Goal: Find specific page/section: Find specific page/section

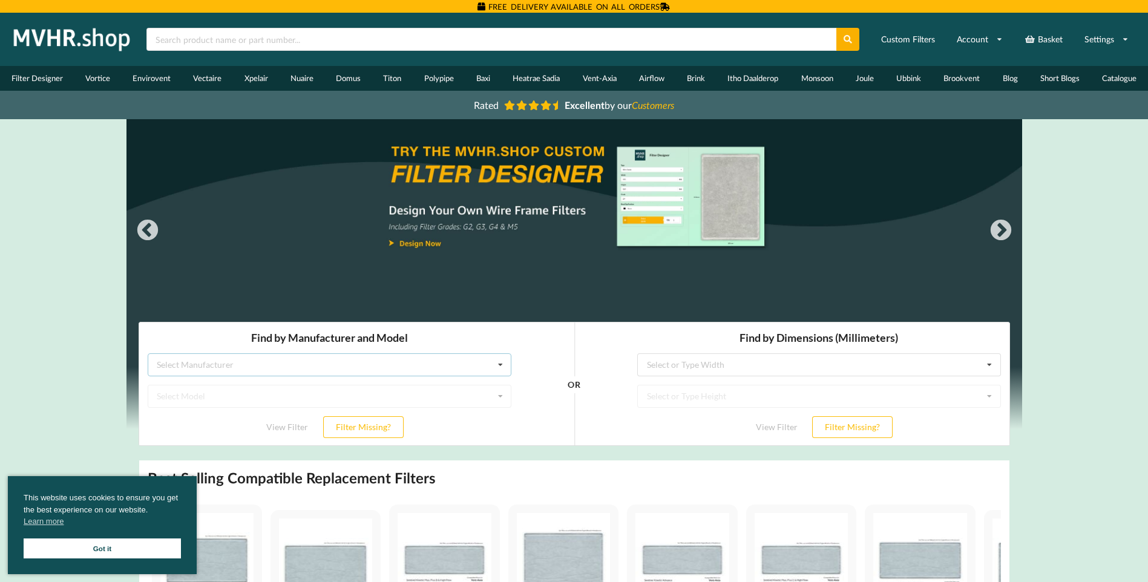
click at [315, 364] on div "Select Manufacturer Airflow Brink Brookvent Domus Envirovent Flakt Heatrae Sadi…" at bounding box center [329, 364] width 364 height 23
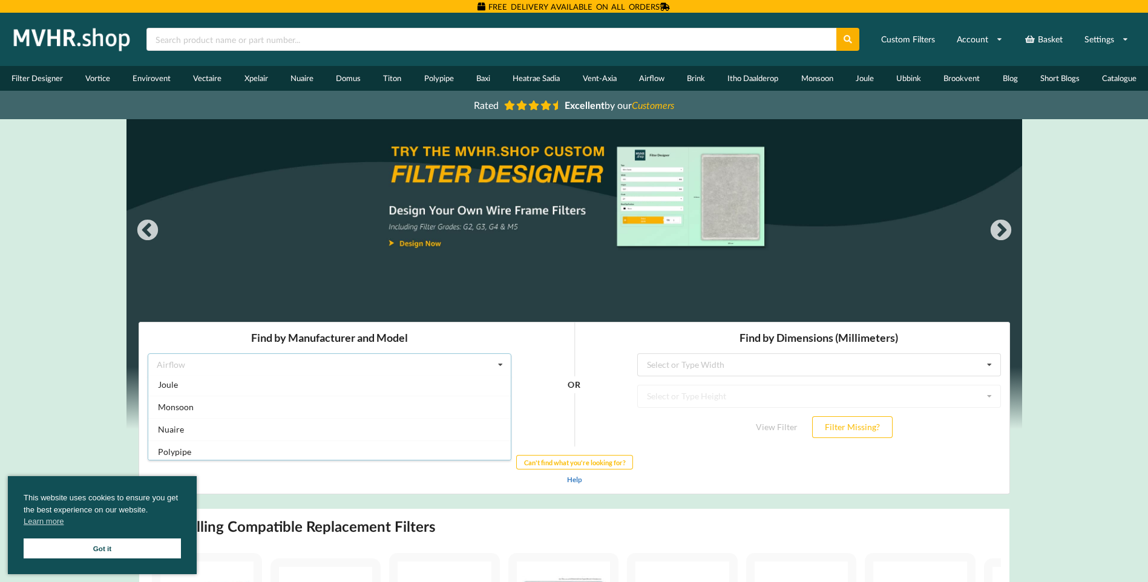
scroll to position [319, 0]
click at [209, 406] on div "Vent-Axia" at bounding box center [329, 404] width 362 height 22
click at [209, 400] on div "Select Model Air Minder 290 Air Minder 290 Midi Air Minder 290FB Air Minder 400…" at bounding box center [329, 396] width 364 height 23
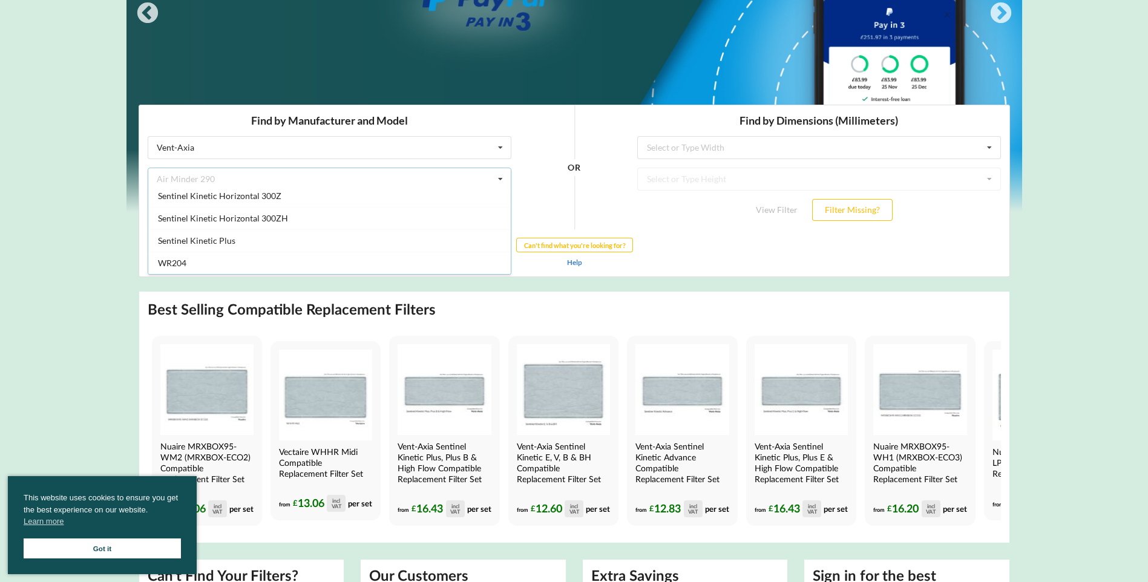
scroll to position [242, 0]
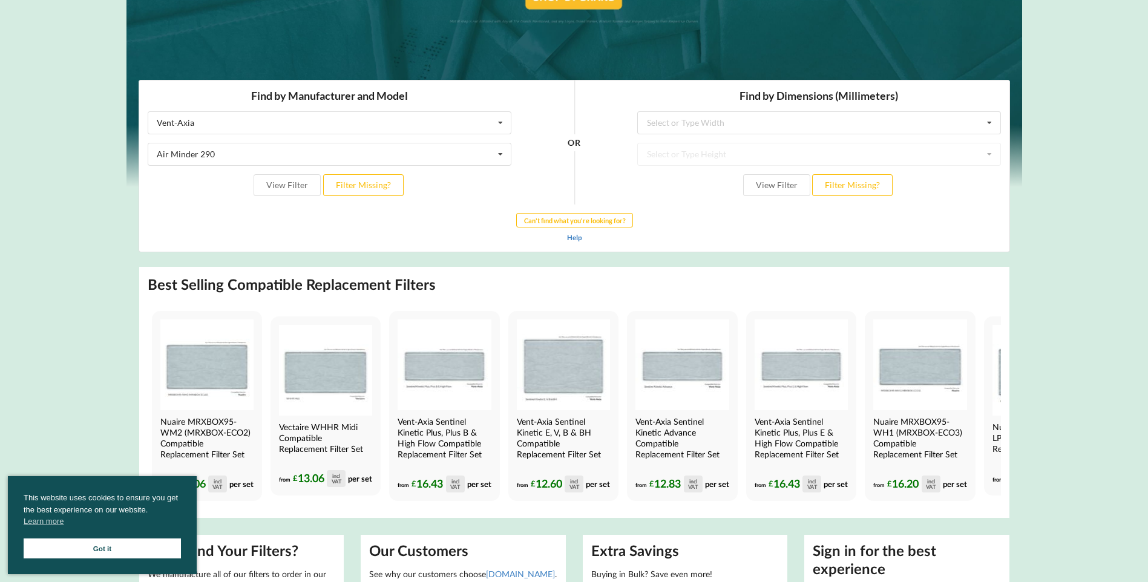
click at [552, 138] on div "OR" at bounding box center [573, 142] width 109 height 124
click at [339, 152] on div "Air Minder 290 Air Minder 290 Air Minder 290 Midi Air Minder 290FB Air Minder 4…" at bounding box center [329, 154] width 364 height 23
drag, startPoint x: 310, startPoint y: 152, endPoint x: 178, endPoint y: 152, distance: 131.3
click at [178, 152] on div "Air Minder 290 Air Minder 290 Air Minder 290 Midi Air Minder 290FB Air Minder 4…" at bounding box center [329, 154] width 364 height 23
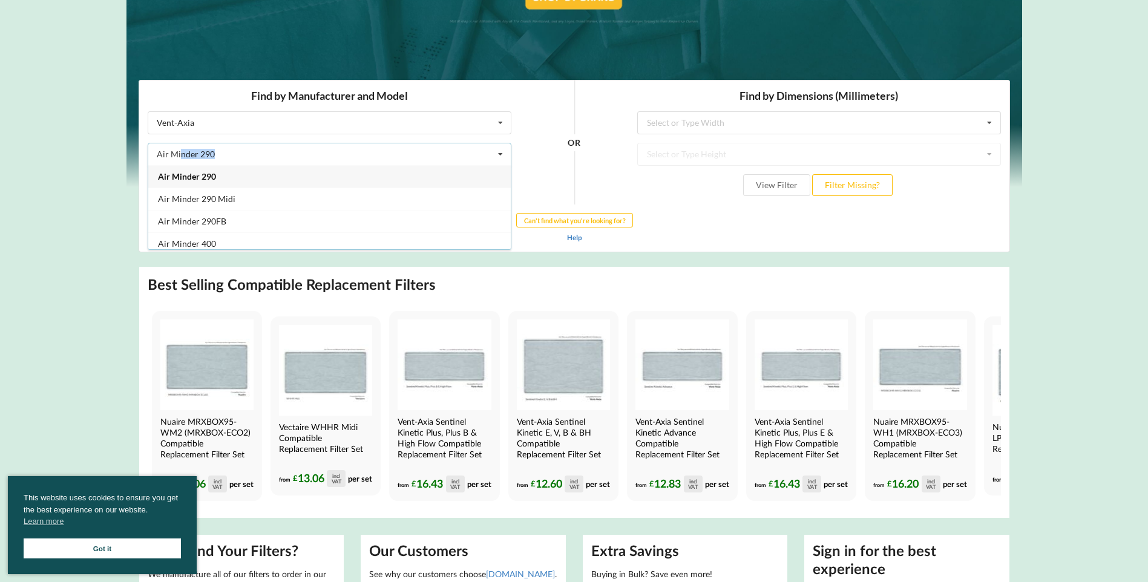
click at [178, 152] on div "Air Minder 290" at bounding box center [185, 154] width 58 height 8
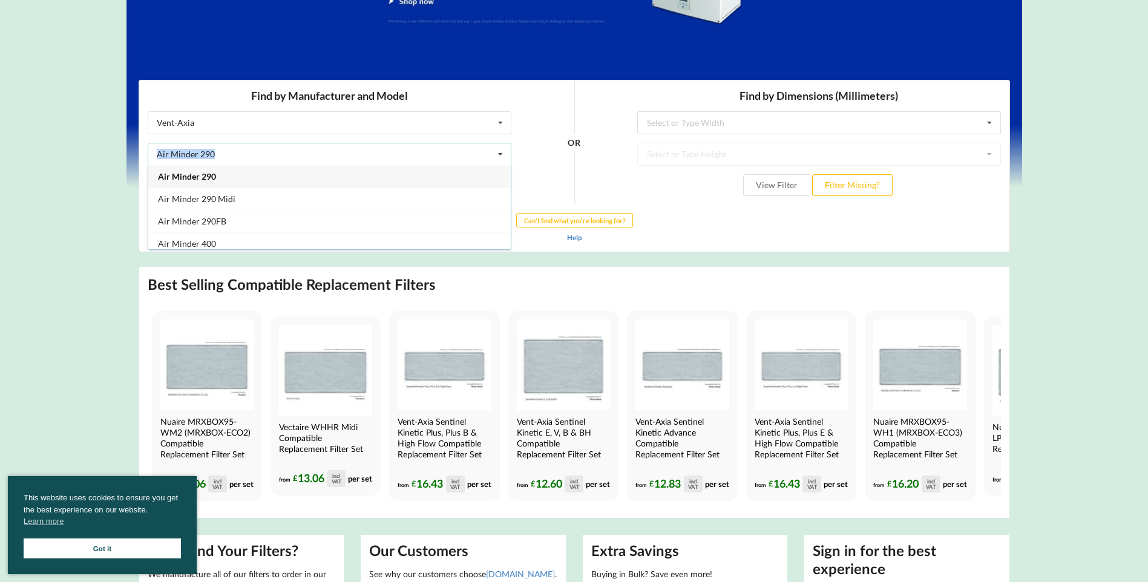
drag, startPoint x: 220, startPoint y: 152, endPoint x: 138, endPoint y: 157, distance: 81.8
click at [139, 157] on div "Find by Manufacturer and Model Vent-Axia Airflow Brink Brookvent Domus Envirove…" at bounding box center [329, 142] width 381 height 124
copy div "Air Minder 290"
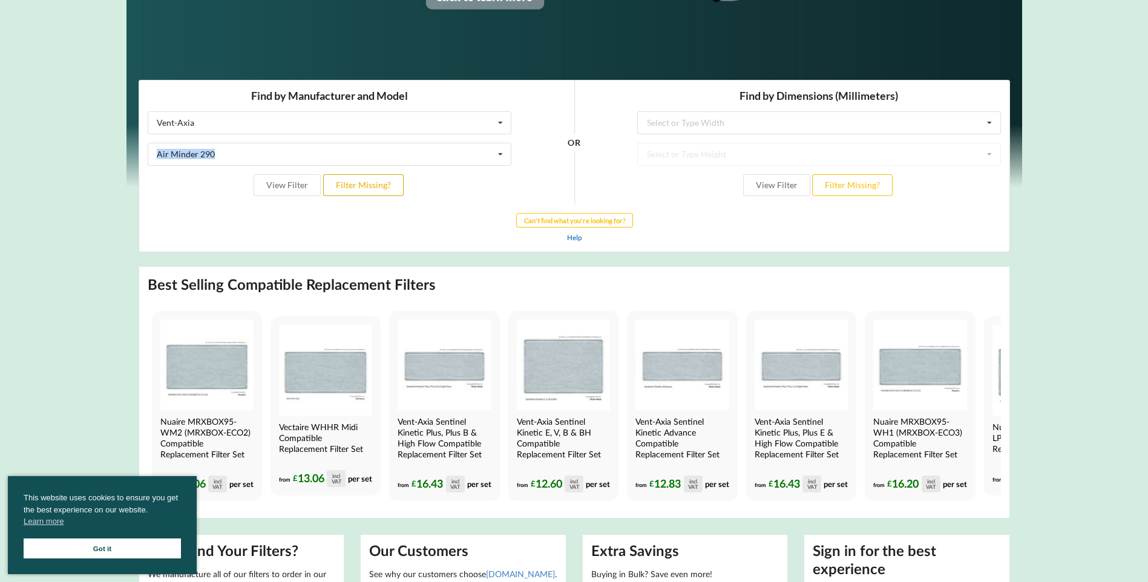
click at [326, 182] on button "Filter Missing?" at bounding box center [362, 185] width 80 height 22
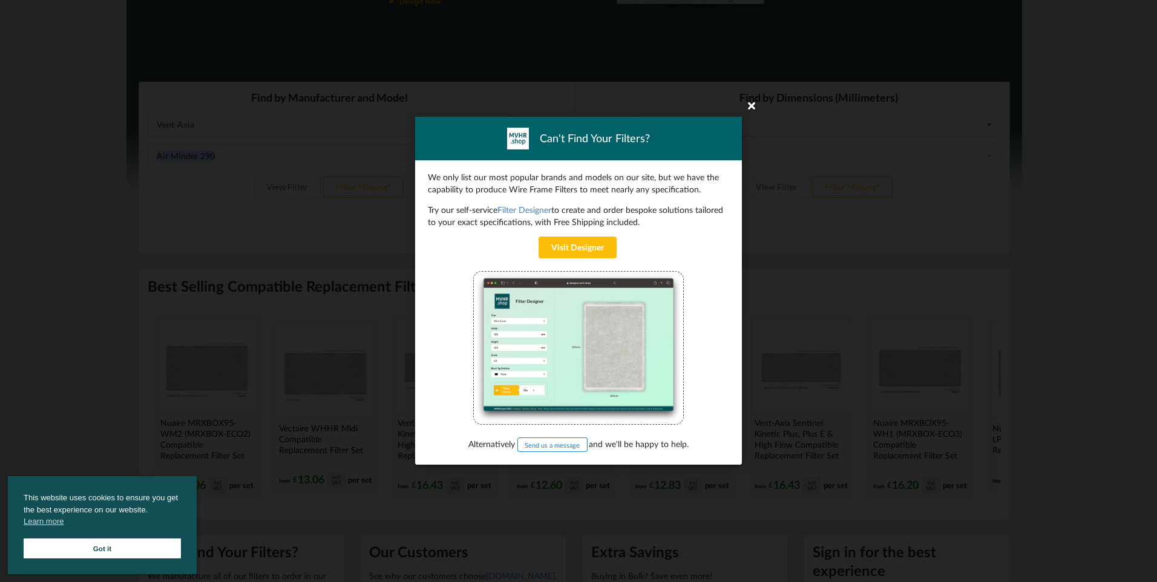
click at [753, 106] on icon at bounding box center [751, 105] width 19 height 19
